Goal: Task Accomplishment & Management: Use online tool/utility

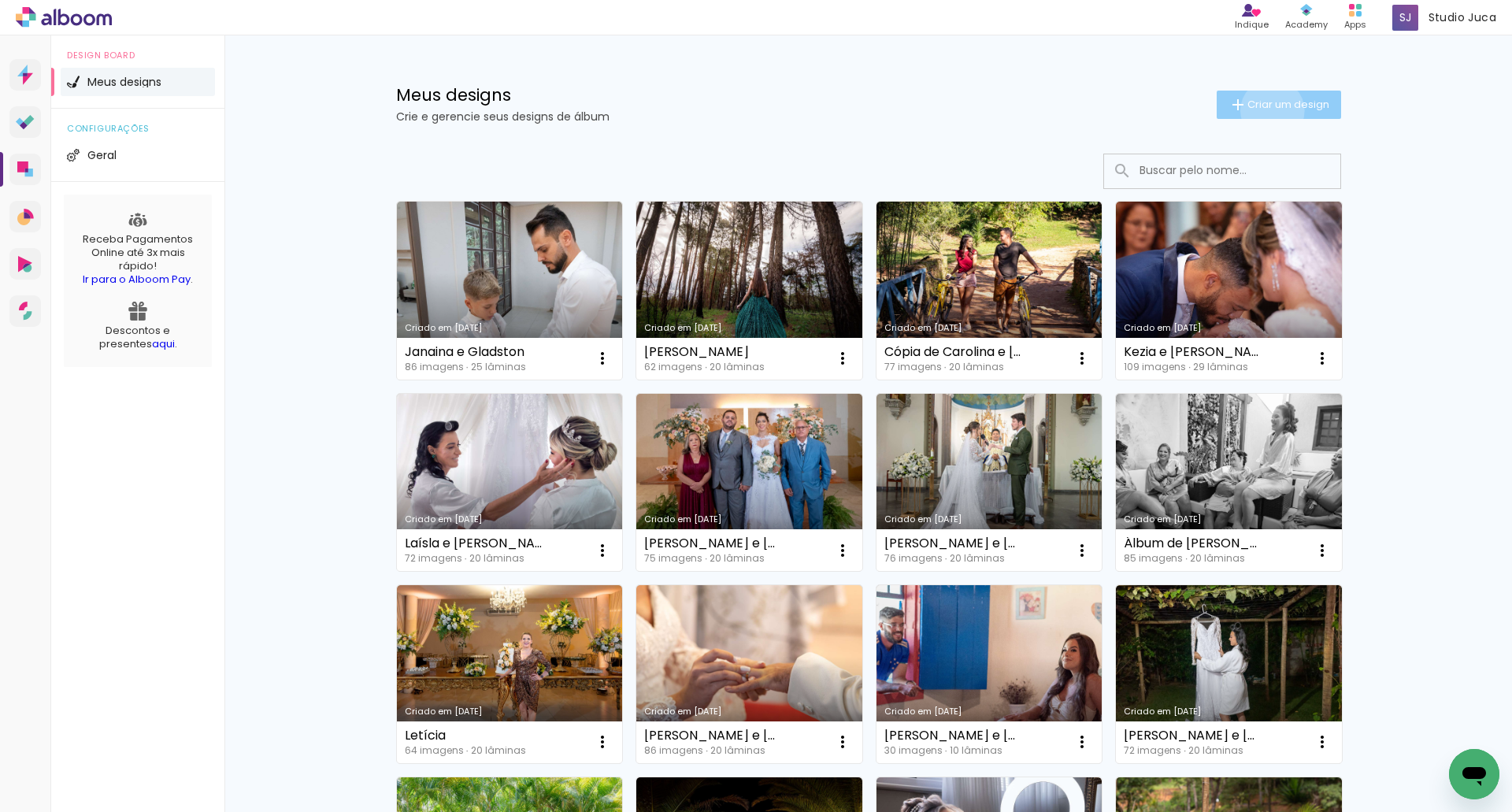
click at [1264, 109] on span "Criar um design" at bounding box center [1288, 104] width 82 height 10
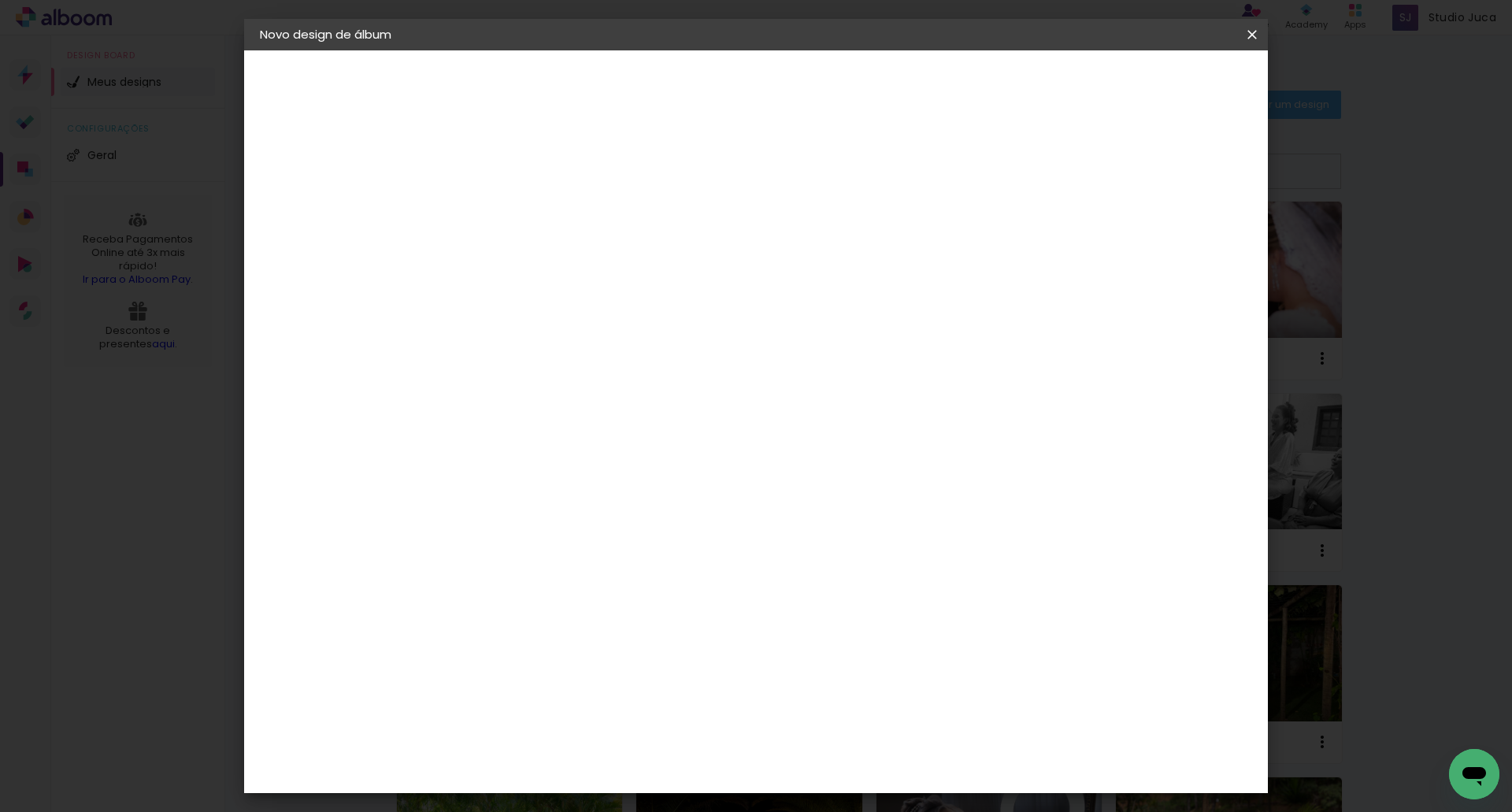
click at [518, 220] on input at bounding box center [518, 211] width 0 height 24
type input "[PERSON_NAME] e [PERSON_NAME]"
type paper-input "[PERSON_NAME] e [PERSON_NAME]"
click at [0, 0] on slot "Avançar" at bounding box center [0, 0] width 0 height 0
click at [638, 295] on input at bounding box center [557, 300] width 159 height 20
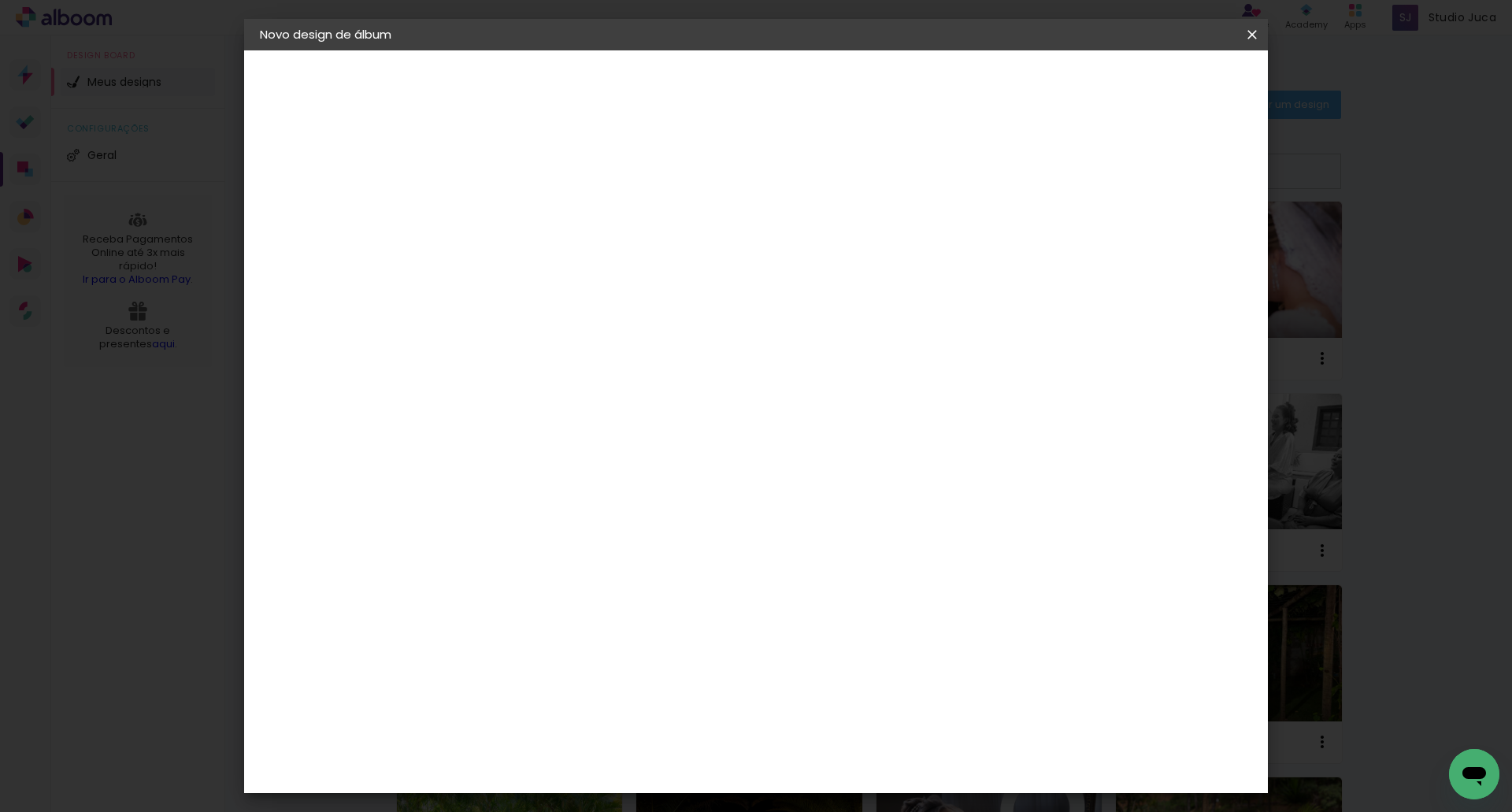
type input "luiz"
type paper-input "luiz"
click at [555, 349] on div "[PERSON_NAME]" at bounding box center [560, 355] width 105 height 12
click at [567, 359] on div "[PERSON_NAME]" at bounding box center [560, 355] width 105 height 12
click at [0, 0] on slot "Avançar" at bounding box center [0, 0] width 0 height 0
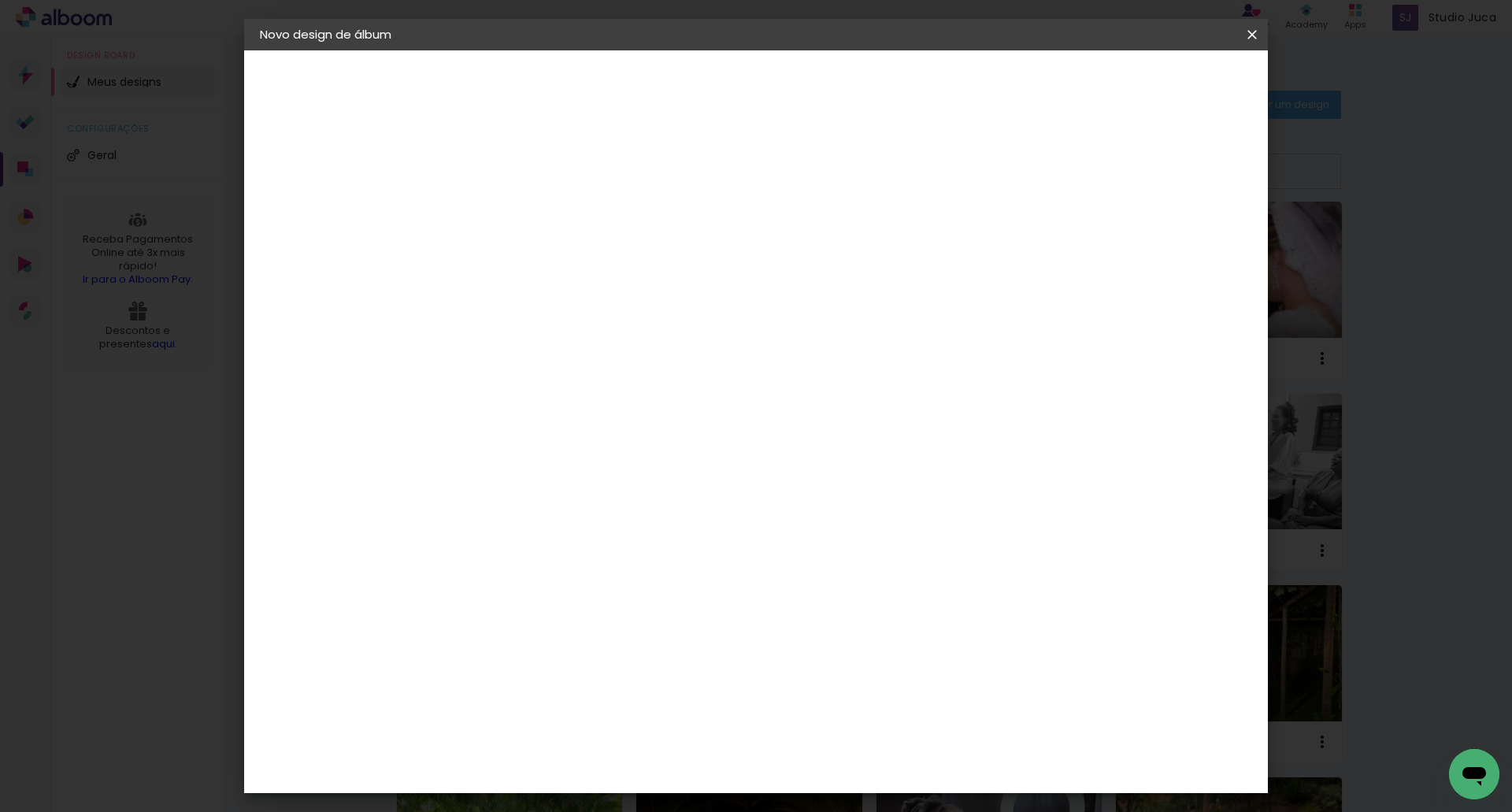
click at [579, 262] on input "text" at bounding box center [548, 274] width 61 height 24
click at [0, 0] on slot "Encadernados" at bounding box center [0, 0] width 0 height 0
type input "Encadernados"
click at [624, 526] on span "30 x 70" at bounding box center [587, 541] width 73 height 32
click at [0, 0] on slot "Avançar" at bounding box center [0, 0] width 0 height 0
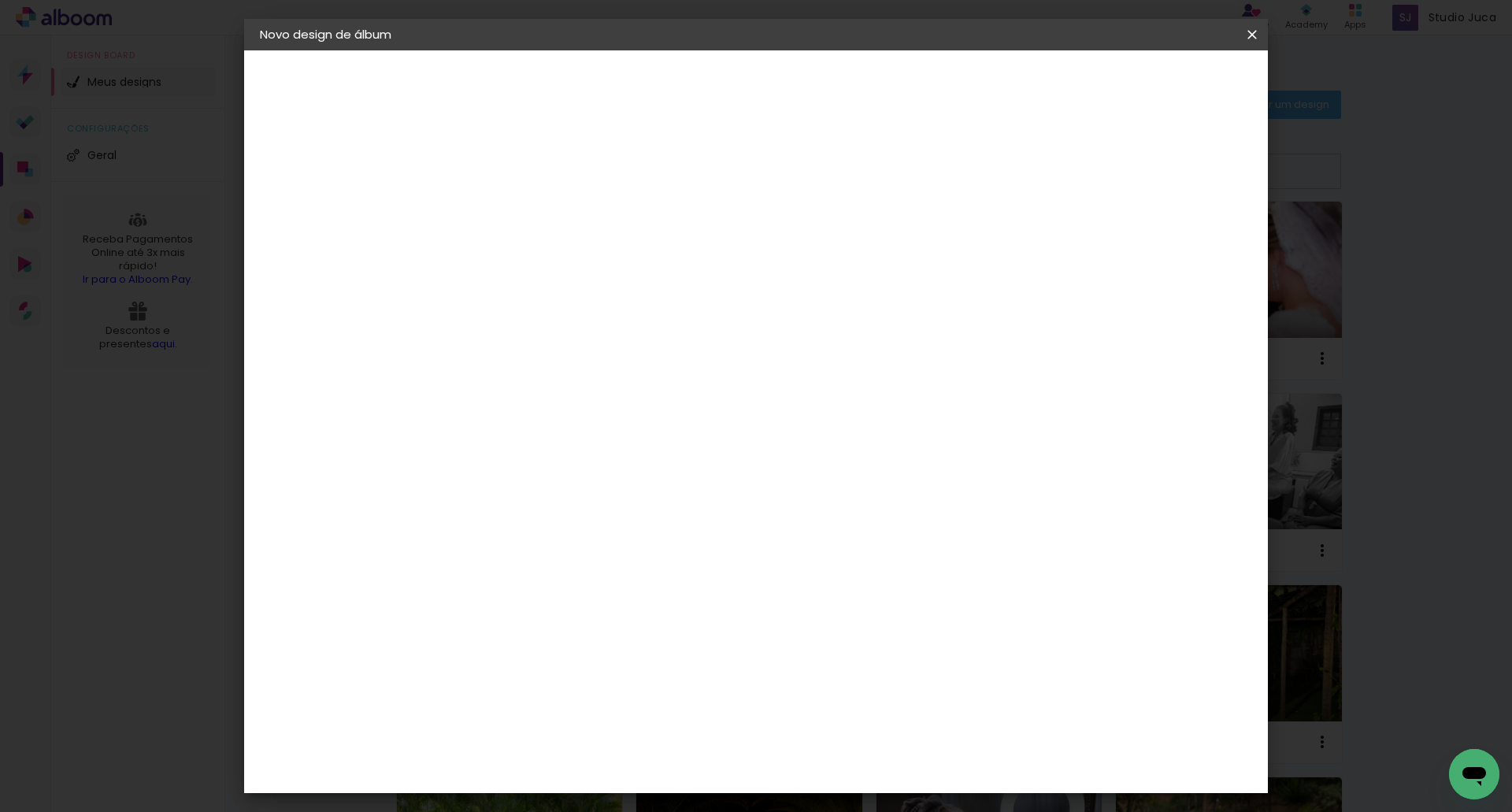
click at [1153, 83] on span "Iniciar design" at bounding box center [1118, 83] width 72 height 11
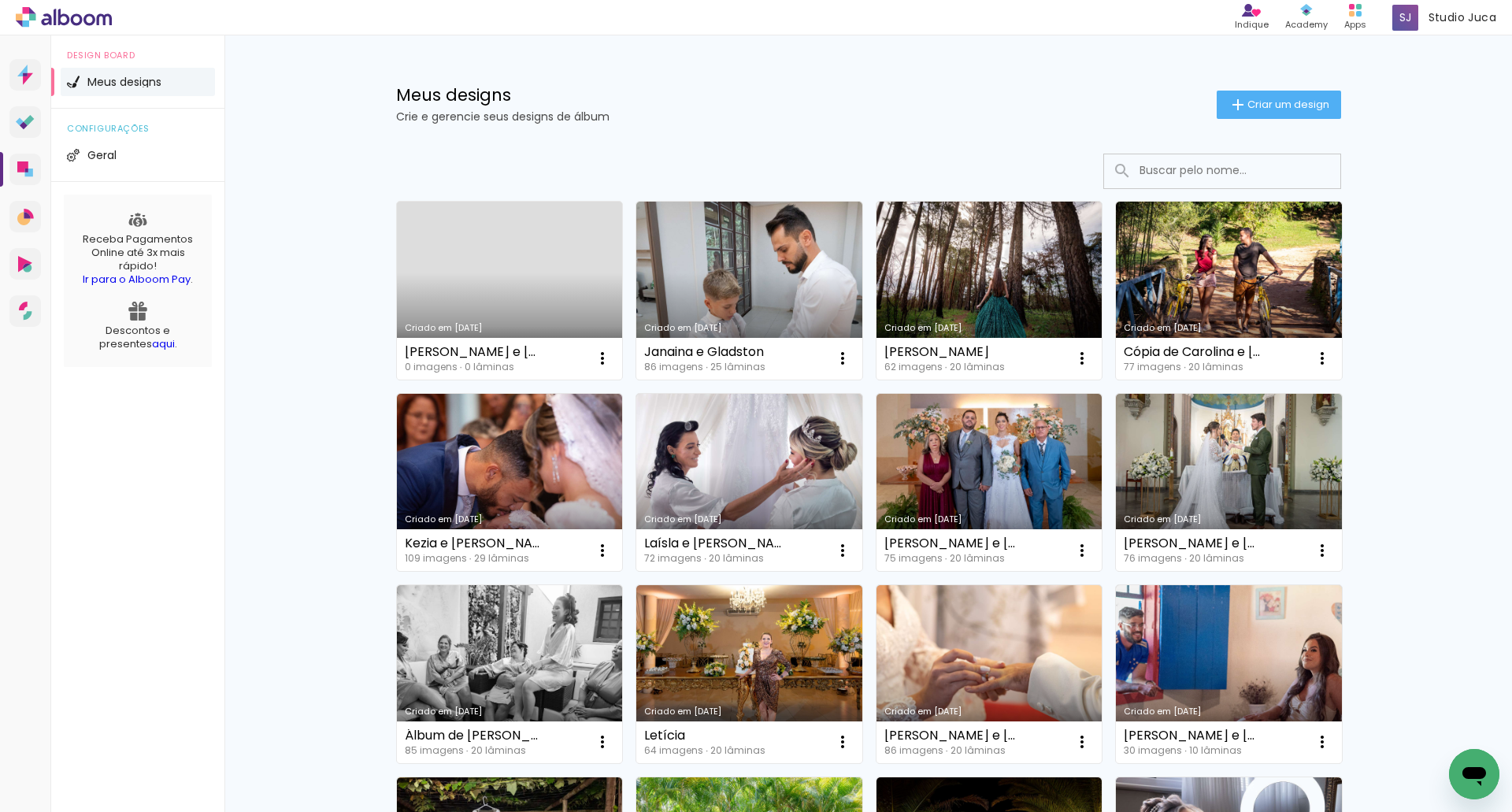
click at [557, 325] on div "Criado em [DATE]" at bounding box center [510, 328] width 210 height 8
